Goal: Information Seeking & Learning: Find specific fact

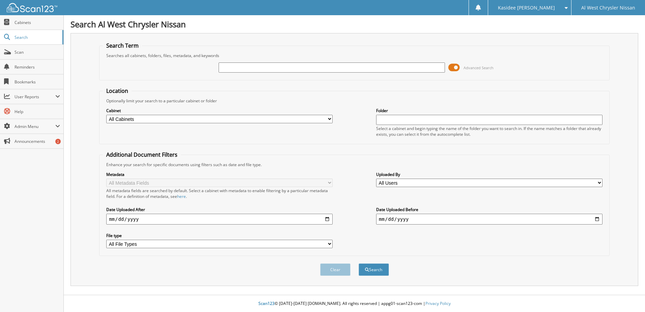
click at [258, 67] on input "text" at bounding box center [332, 67] width 226 height 10
click at [258, 63] on input "text" at bounding box center [332, 67] width 226 height 10
paste input "[US_VEHICLE_IDENTIFICATION_NUMBER]"
type input "[US_VEHICLE_IDENTIFICATION_NUMBER]\"
click at [359, 263] on button "Search" at bounding box center [374, 269] width 30 height 12
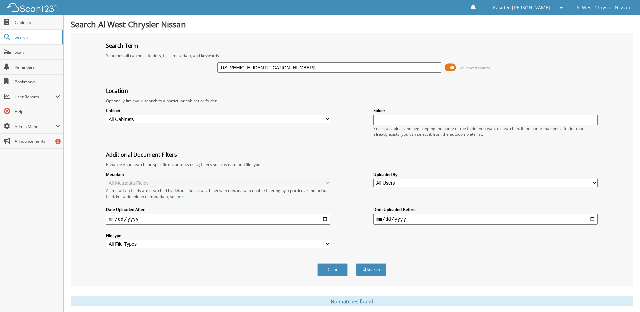
click at [281, 70] on input "[US_VEHICLE_IDENTIFICATION_NUMBER]\" at bounding box center [329, 67] width 224 height 10
type input "[US_VEHICLE_IDENTIFICATION_NUMBER]"
click at [356, 263] on button "Search" at bounding box center [371, 269] width 30 height 12
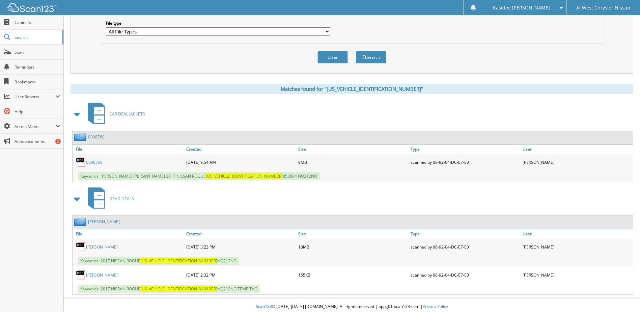
scroll to position [216, 0]
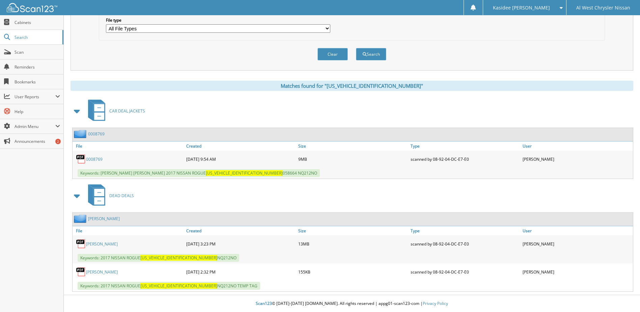
click at [112, 244] on link "ESPOSITO, HOLLY" at bounding box center [102, 244] width 32 height 6
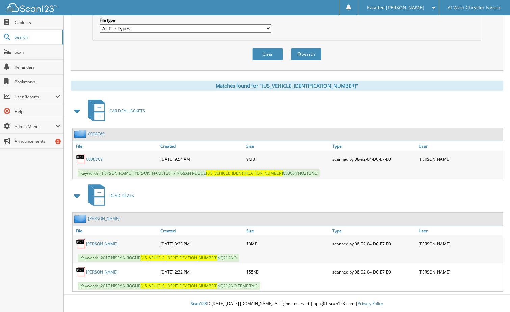
click at [103, 273] on link "ESPOSITO, HOLLY" at bounding box center [102, 272] width 32 height 6
click at [111, 270] on link "ESPOSITO, HOLLY" at bounding box center [102, 272] width 32 height 6
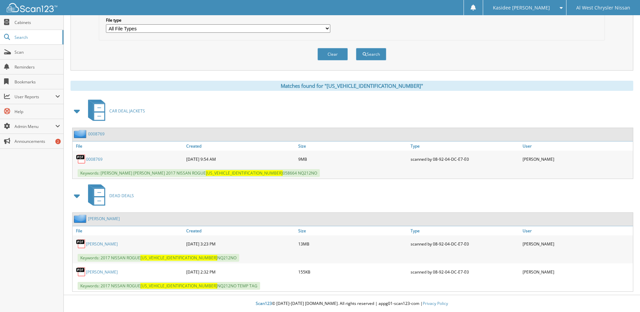
scroll to position [0, 0]
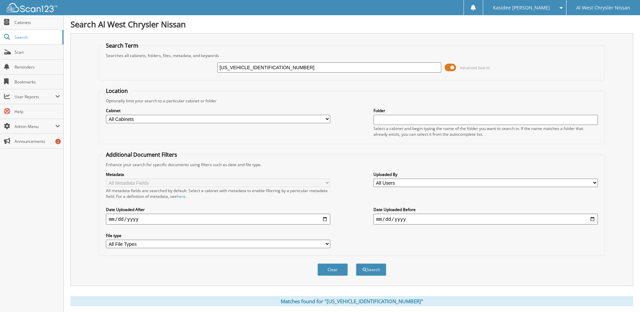
drag, startPoint x: 272, startPoint y: 65, endPoint x: 254, endPoint y: 65, distance: 17.9
click at [254, 65] on input "[US_VEHICLE_IDENTIFICATION_NUMBER]" at bounding box center [329, 67] width 224 height 10
